Goal: Task Accomplishment & Management: Manage account settings

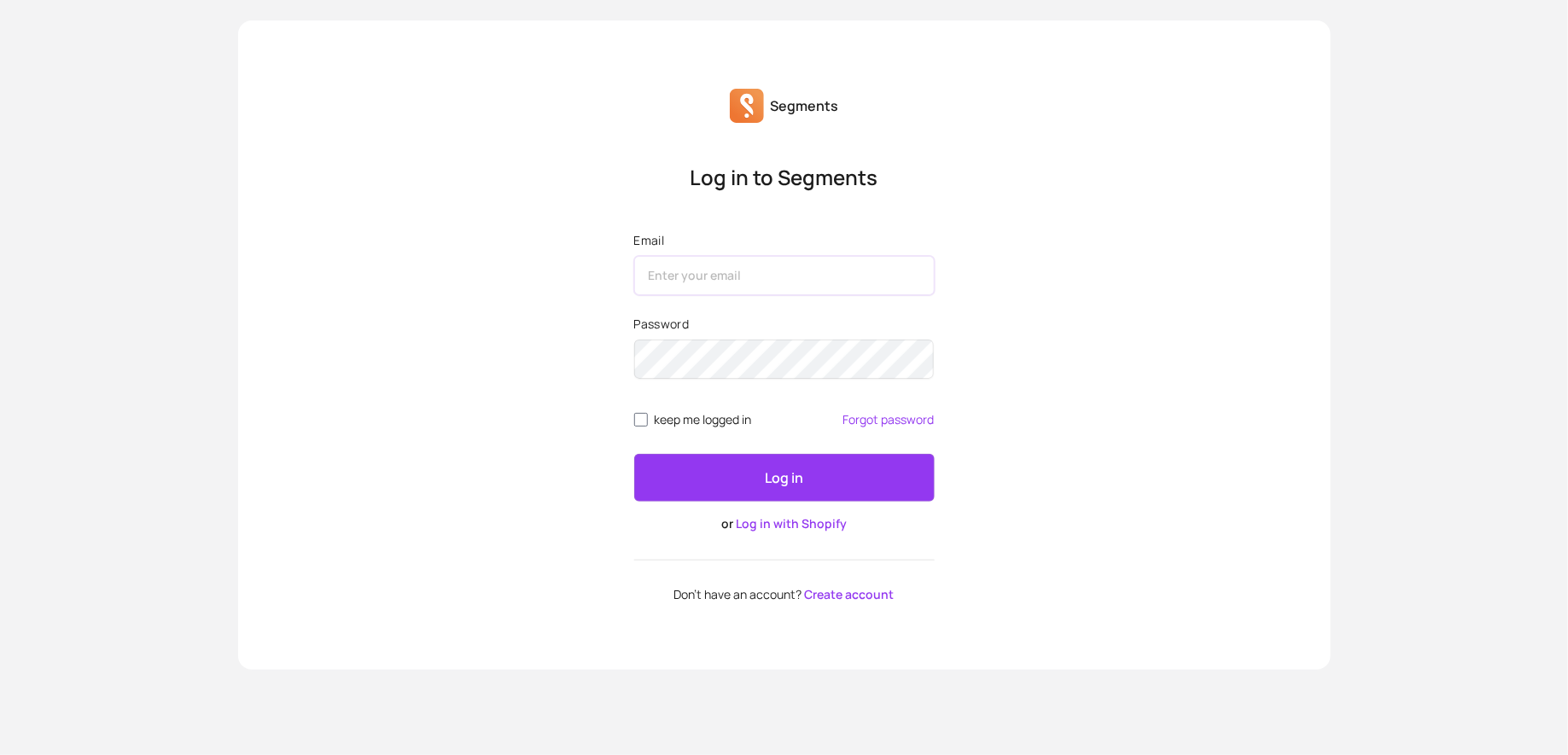
click at [745, 269] on input "Email" at bounding box center [785, 276] width 300 height 40
type input "[PERSON_NAME][EMAIL_ADDRESS][PERSON_NAME][DOMAIN_NAME]"
click at [643, 424] on input "keep me logged in" at bounding box center [641, 420] width 13 height 13
checkbox input "true"
click at [735, 484] on button "Log in" at bounding box center [785, 477] width 300 height 48
